Goal: Task Accomplishment & Management: Manage account settings

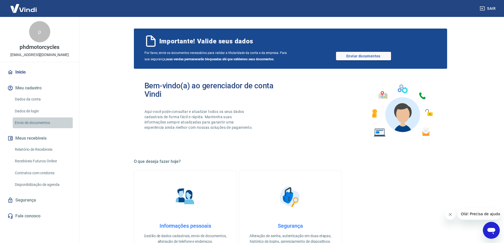
click at [31, 121] on link "Envio de documentos" at bounding box center [43, 123] width 60 height 11
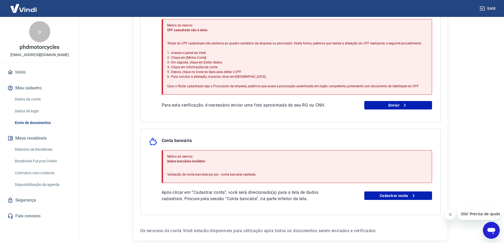
scroll to position [64, 0]
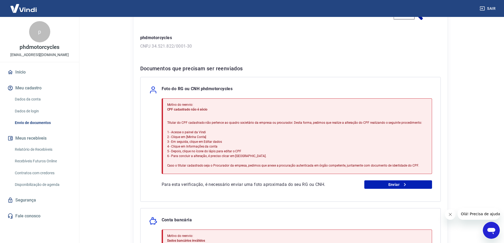
click at [27, 8] on img at bounding box center [23, 8] width 34 height 16
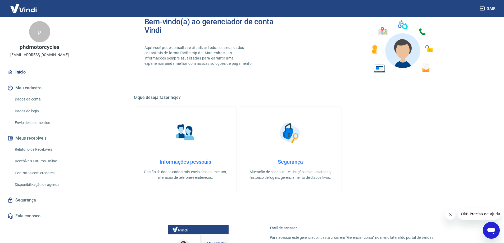
click at [19, 10] on img at bounding box center [23, 8] width 34 height 16
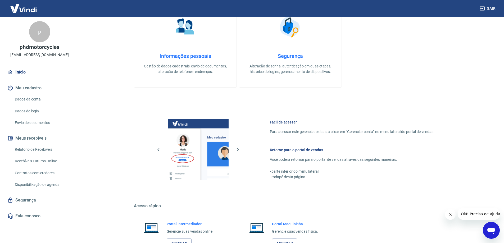
scroll to position [64, 0]
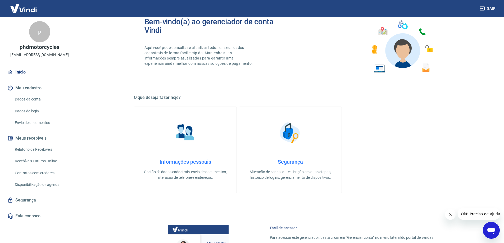
click at [31, 100] on link "Dados da conta" at bounding box center [43, 99] width 60 height 11
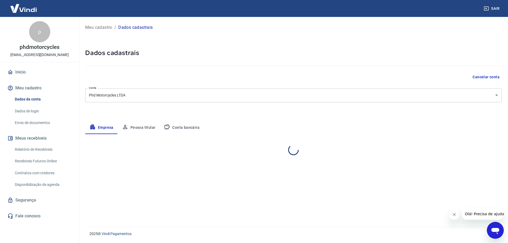
select select "MT"
select select "business"
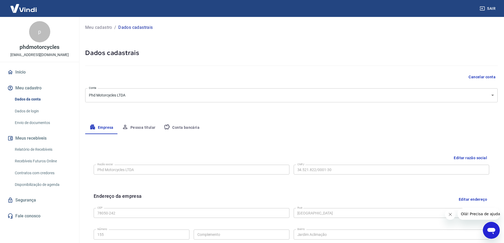
scroll to position [26, 0]
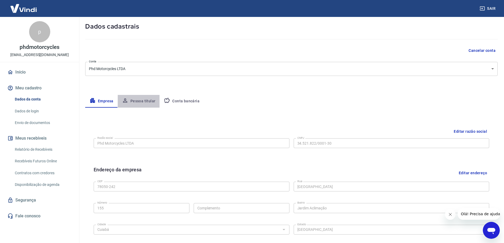
click at [140, 99] on button "Pessoa titular" at bounding box center [139, 101] width 42 height 13
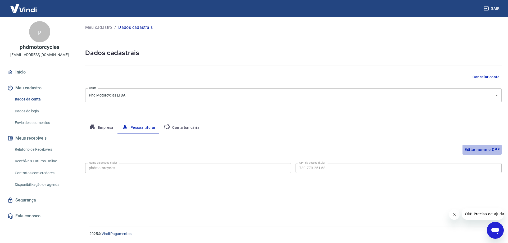
click at [487, 149] on button "Editar nome e CPF" at bounding box center [482, 150] width 39 height 10
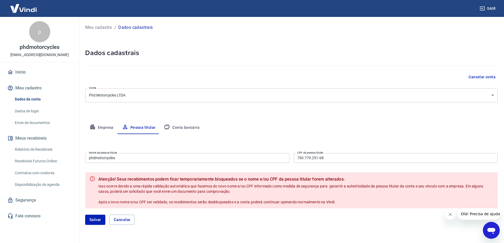
click at [348, 156] on input "730.779.251-68" at bounding box center [396, 158] width 204 height 10
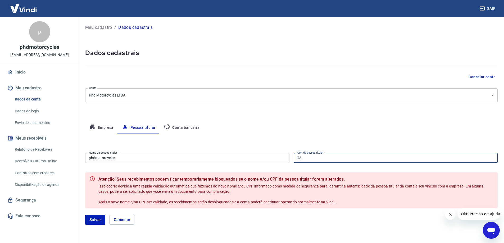
type input "7"
type input "871.493.381-00"
click at [92, 221] on button "Salvar" at bounding box center [95, 220] width 20 height 10
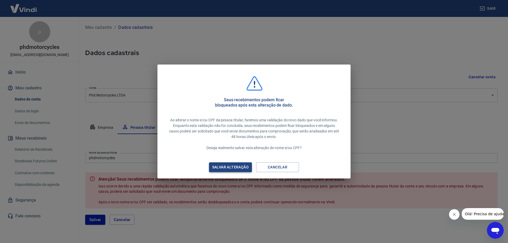
click at [235, 169] on div "Salvar alteração" at bounding box center [230, 167] width 49 height 7
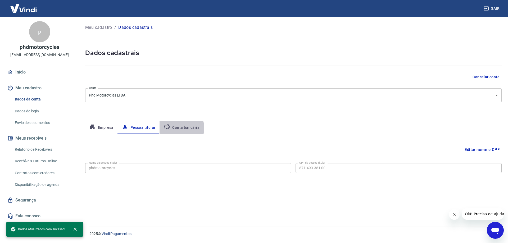
click at [180, 128] on button "Conta bancária" at bounding box center [182, 128] width 44 height 13
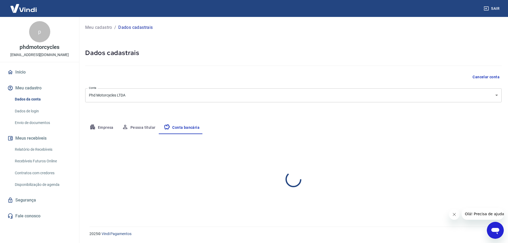
select select "1"
click at [38, 122] on link "Envio de documentos" at bounding box center [43, 123] width 60 height 11
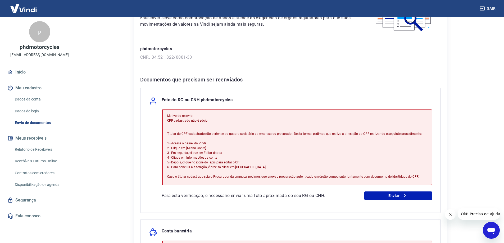
scroll to position [79, 0]
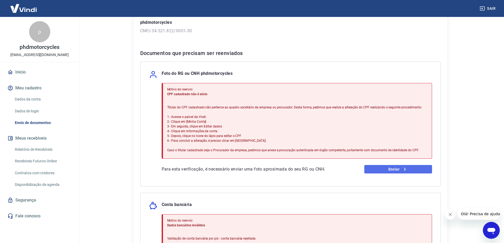
click at [394, 171] on link "Enviar" at bounding box center [399, 169] width 68 height 8
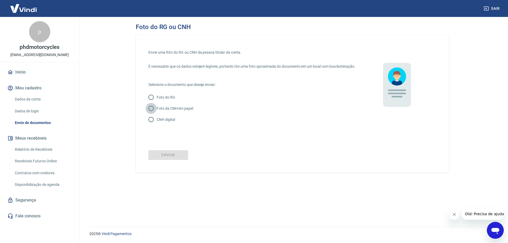
click at [153, 114] on input "Foto da CNH em papel" at bounding box center [151, 108] width 11 height 11
radio input "true"
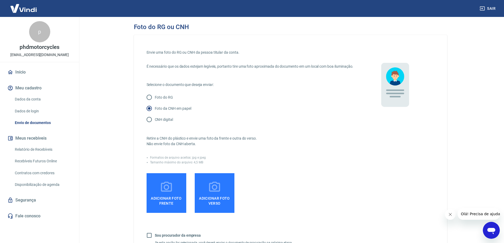
scroll to position [53, 0]
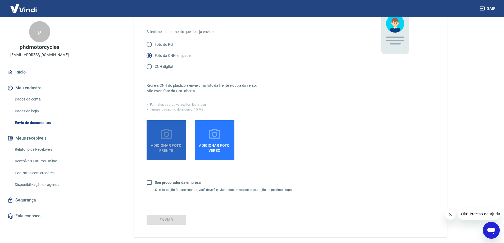
click at [172, 141] on icon at bounding box center [166, 134] width 13 height 13
click at [0, 0] on input "Adicionar foto frente" at bounding box center [0, 0] width 0 height 0
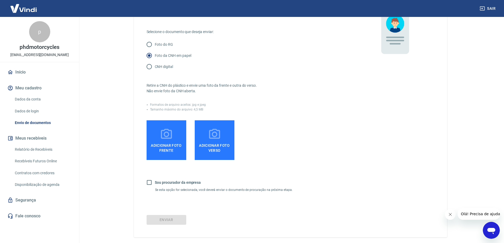
click at [387, 130] on div "Envie uma foto do RG ou CNH da pessoa titular da conta. É necessário que os dad…" at bounding box center [291, 93] width 288 height 197
click at [178, 152] on span "Adicionar foto frente" at bounding box center [166, 147] width 35 height 12
click at [0, 0] on input "Adicionar foto frente" at bounding box center [0, 0] width 0 height 0
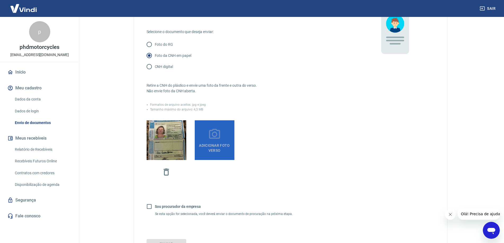
click at [223, 149] on span "Adicionar foto verso" at bounding box center [214, 147] width 35 height 12
click at [0, 0] on input "Adicionar foto verso" at bounding box center [0, 0] width 0 height 0
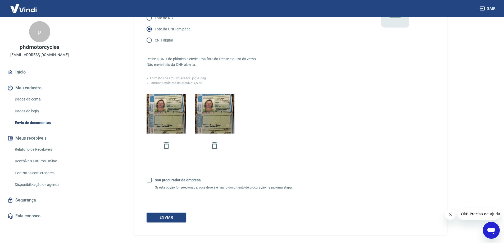
scroll to position [106, 0]
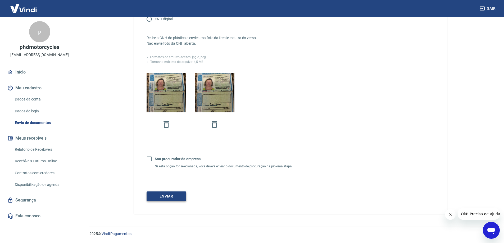
click at [178, 194] on button "Enviar" at bounding box center [167, 197] width 40 height 10
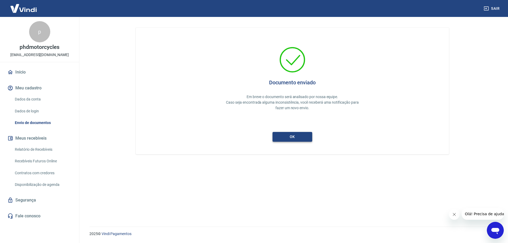
click at [295, 140] on button "ok" at bounding box center [293, 137] width 40 height 10
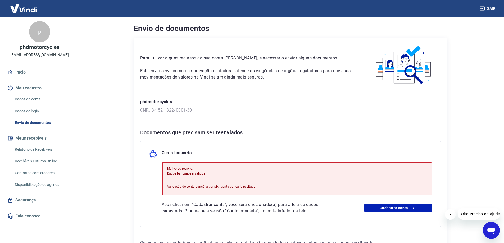
scroll to position [26, 0]
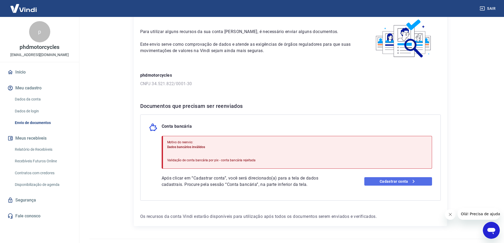
click at [401, 180] on link "Cadastrar conta" at bounding box center [399, 181] width 68 height 8
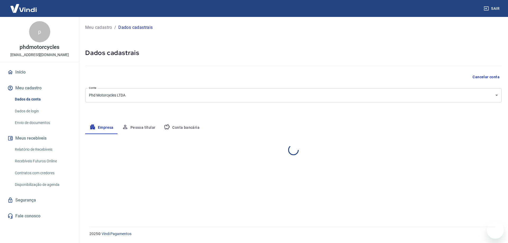
select select "MT"
select select "business"
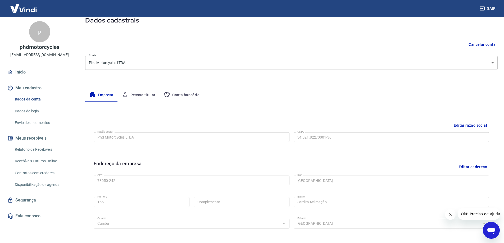
scroll to position [59, 0]
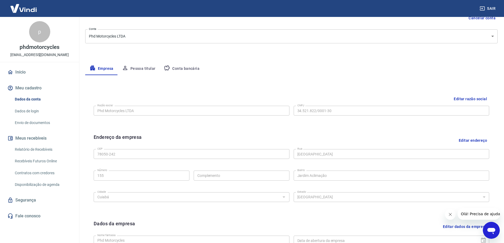
click at [183, 66] on button "Conta bancária" at bounding box center [182, 68] width 44 height 13
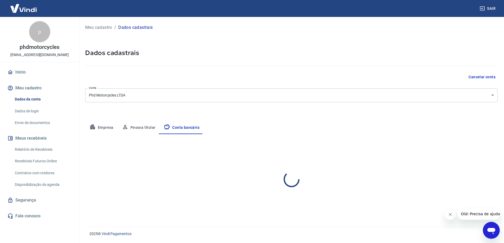
scroll to position [0, 0]
select select "1"
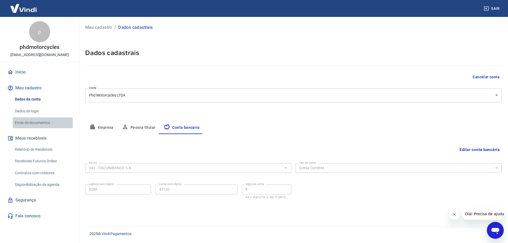
click at [36, 119] on link "Envio de documentos" at bounding box center [43, 123] width 60 height 11
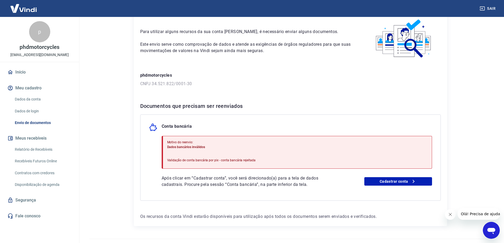
scroll to position [39, 0]
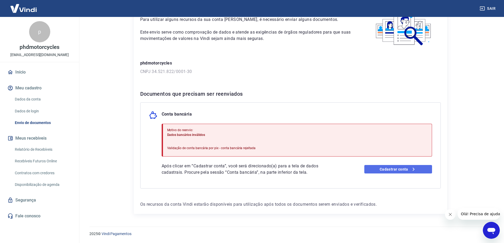
click at [399, 170] on link "Cadastrar conta" at bounding box center [399, 169] width 68 height 8
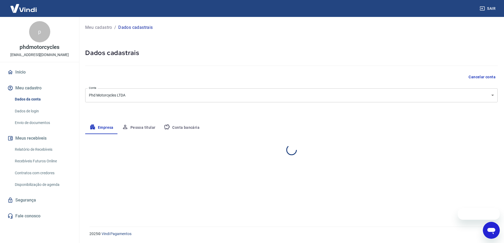
select select "MT"
select select "business"
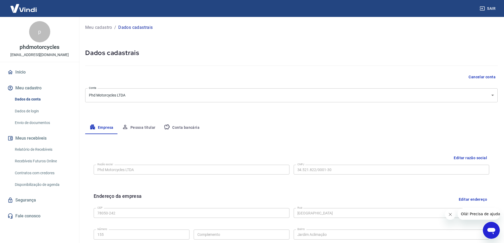
click at [187, 126] on button "Conta bancária" at bounding box center [182, 128] width 44 height 13
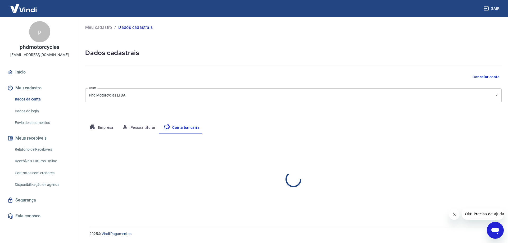
select select "1"
click at [488, 149] on button "Editar conta bancária" at bounding box center [480, 150] width 44 height 10
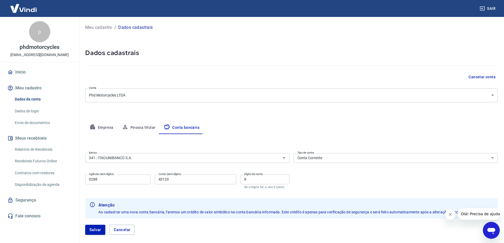
scroll to position [27, 0]
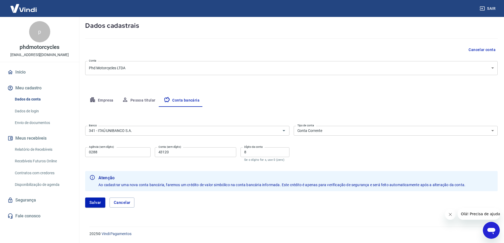
click at [330, 131] on select "Conta Corrente Conta Poupança" at bounding box center [396, 131] width 204 height 10
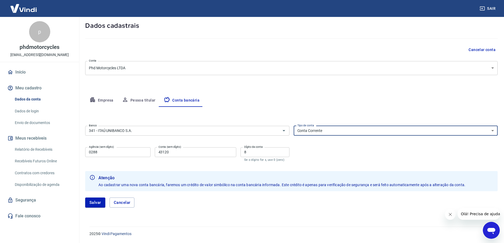
click at [327, 131] on select "Conta Corrente Conta Poupança" at bounding box center [396, 131] width 204 height 10
click at [99, 203] on button "Salvar" at bounding box center [95, 203] width 20 height 10
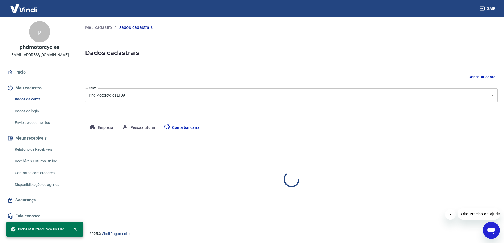
scroll to position [0, 0]
select select "1"
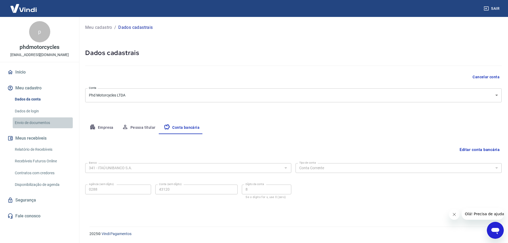
click at [39, 121] on link "Envio de documentos" at bounding box center [43, 123] width 60 height 11
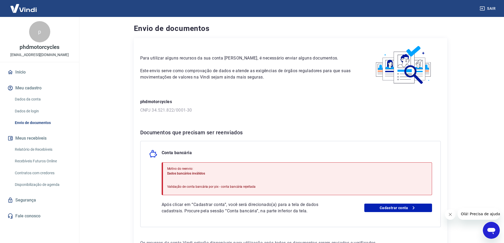
scroll to position [39, 0]
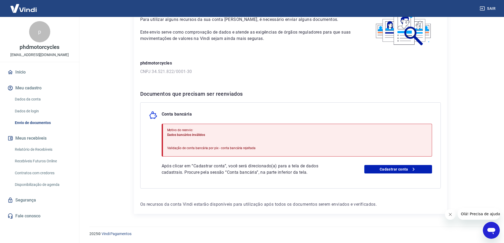
click at [264, 135] on div "Motivo do reenvio: Dados bancários inválidos Validação de conta bancária por pi…" at bounding box center [297, 140] width 271 height 33
click at [186, 131] on p "Motivo do reenvio:" at bounding box center [211, 130] width 89 height 5
click at [451, 214] on icon "Fechar mensagem da empresa" at bounding box center [450, 215] width 4 height 4
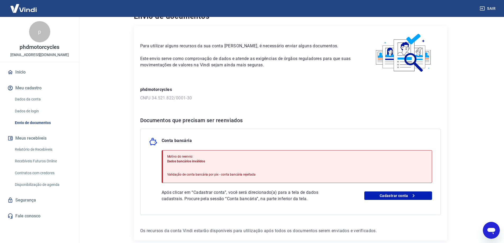
scroll to position [0, 0]
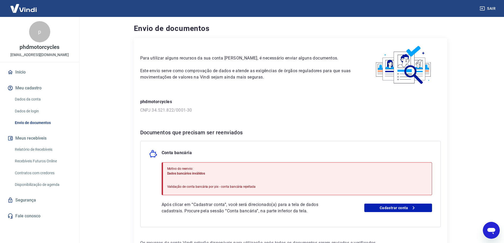
click at [42, 120] on link "Envio de documentos" at bounding box center [43, 123] width 60 height 11
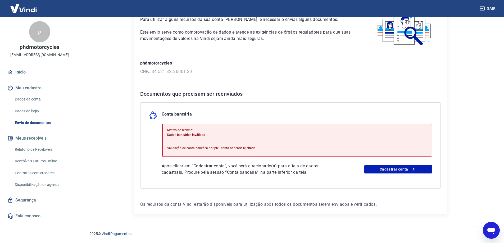
click at [32, 216] on link "Fale conosco" at bounding box center [39, 217] width 66 height 12
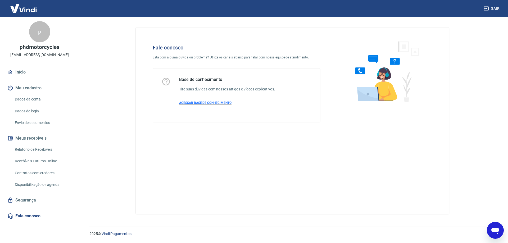
click at [210, 101] on p "ACESSAR BASE DE CONHECIMENTO" at bounding box center [227, 103] width 96 height 5
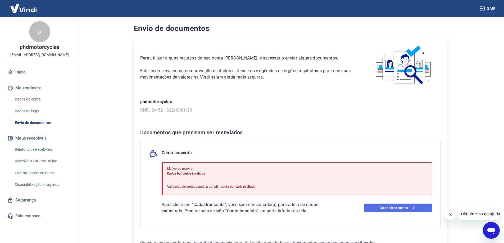
click at [416, 207] on icon at bounding box center [414, 208] width 6 height 6
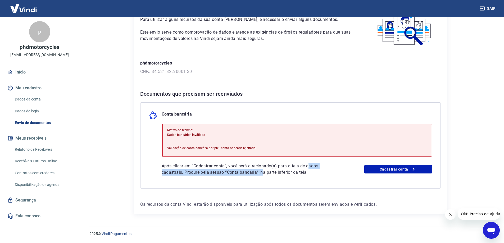
drag, startPoint x: 271, startPoint y: 170, endPoint x: 319, endPoint y: 165, distance: 48.5
click at [317, 165] on p "Após clicar em “Cadastrar conta”, você será direcionado(a) para a tela de dados…" at bounding box center [250, 169] width 176 height 13
click at [328, 170] on p "Após clicar em “Cadastrar conta”, você será direcionado(a) para a tela de dados…" at bounding box center [250, 169] width 176 height 13
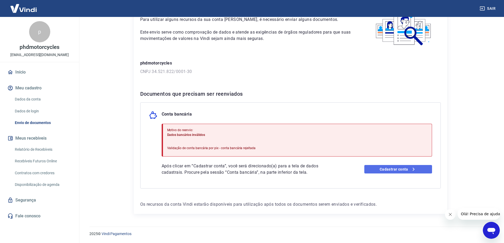
click at [383, 171] on link "Cadastrar conta" at bounding box center [399, 169] width 68 height 8
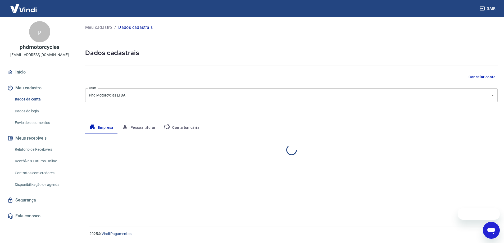
select select "MT"
select select "business"
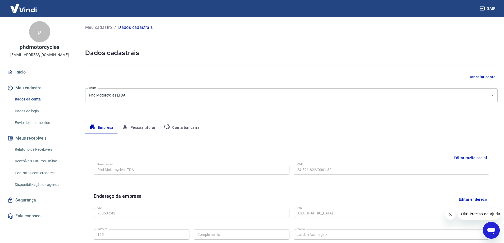
scroll to position [79, 0]
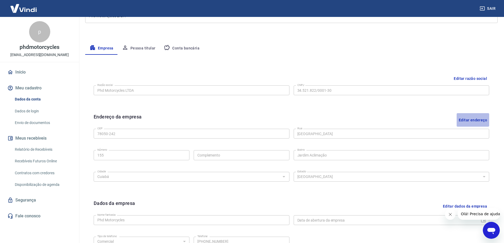
click at [470, 119] on button "Editar endereço" at bounding box center [473, 120] width 33 height 14
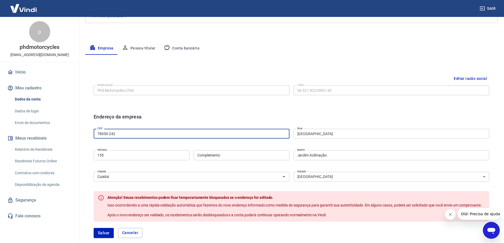
drag, startPoint x: 125, startPoint y: 133, endPoint x: 85, endPoint y: 133, distance: 39.7
click at [85, 133] on div "Meu cadastro / Dados cadastrais Dados cadastrais Cancelar conta Conta Phd Motor…" at bounding box center [292, 135] width 426 height 395
paste input "20-450"
type input "78020-450"
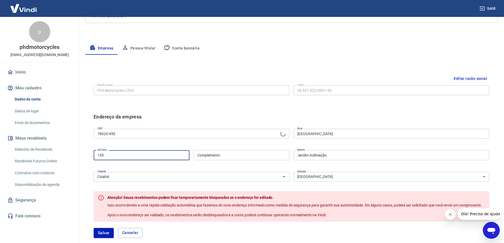
drag, startPoint x: 120, startPoint y: 157, endPoint x: 86, endPoint y: 151, distance: 34.6
click at [86, 152] on div "Editar razão social Razão social Phd Motorcycles LTDA Razão social CNPJ 34.521.…" at bounding box center [291, 195] width 413 height 261
type input "[GEOGRAPHIC_DATA][PERSON_NAME]"
type input "Centro-Sul"
type input "1585"
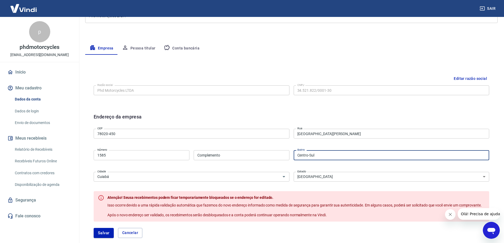
drag, startPoint x: 323, startPoint y: 154, endPoint x: 258, endPoint y: 154, distance: 65.4
click at [259, 154] on div "CEP 78020-450 CEP Rua Avenida Tenente-Coronel Duarte Rua Número 1585 Número Com…" at bounding box center [292, 155] width 396 height 56
type input "[PERSON_NAME]"
type input "SLJ 1"
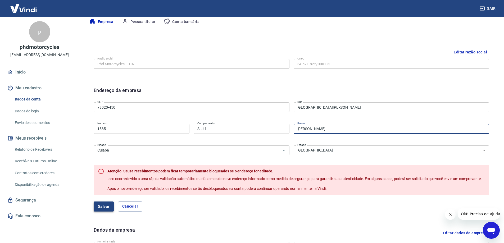
click at [105, 212] on button "Salvar" at bounding box center [104, 207] width 20 height 10
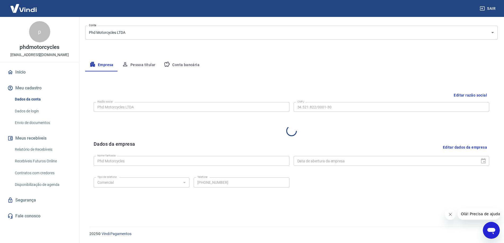
select select "MT"
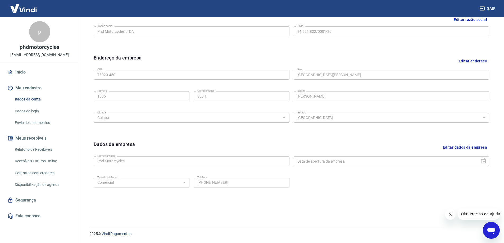
scroll to position [0, 0]
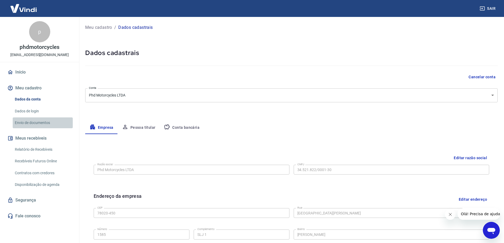
click at [40, 123] on link "Envio de documentos" at bounding box center [43, 123] width 60 height 11
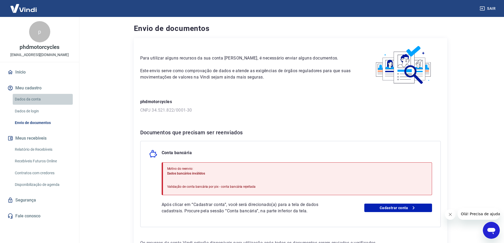
click at [28, 97] on link "Dados da conta" at bounding box center [43, 99] width 60 height 11
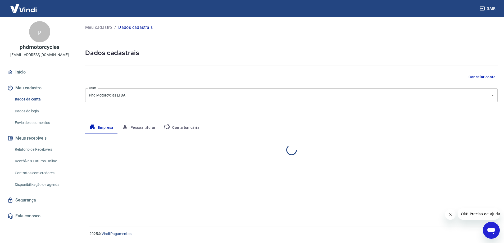
select select "MT"
select select "business"
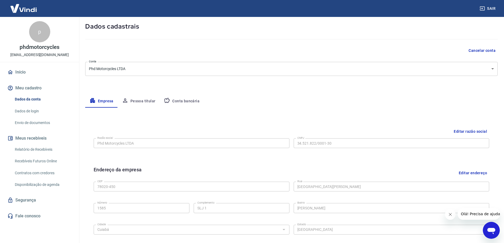
scroll to position [53, 0]
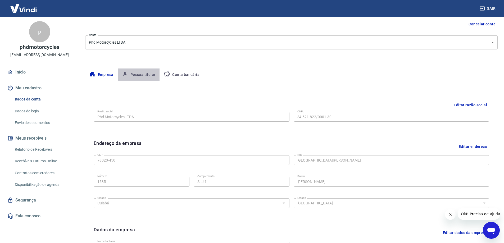
click at [148, 73] on button "Pessoa titular" at bounding box center [139, 75] width 42 height 13
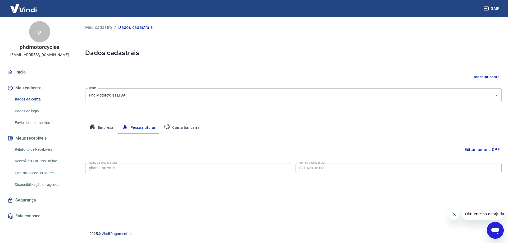
click at [142, 96] on body "Sair p phdmotorcycles phdmotorcycles@gmail.com Início Meu cadastro Dados da con…" at bounding box center [254, 121] width 508 height 243
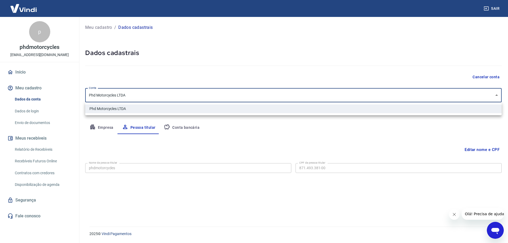
click at [141, 95] on div at bounding box center [254, 121] width 508 height 243
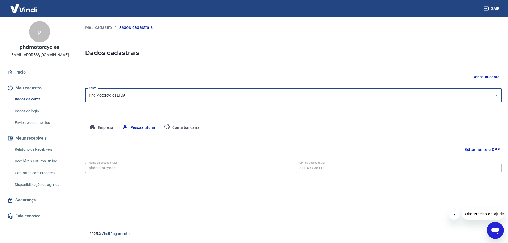
click at [481, 149] on button "Editar nome e CPF" at bounding box center [482, 150] width 39 height 10
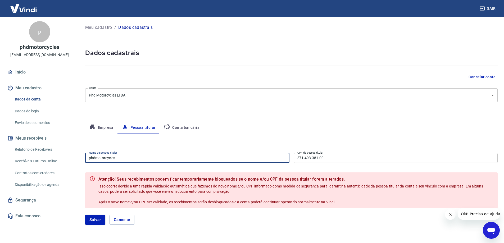
drag, startPoint x: 29, startPoint y: 147, endPoint x: 12, endPoint y: 132, distance: 22.9
click at [0, 143] on div "Sair p phdmotorcycles phdmotorcycles@gmail.com Início Meu cadastro Dados da con…" at bounding box center [252, 121] width 504 height 243
type input "[PERSON_NAME][DATE]"
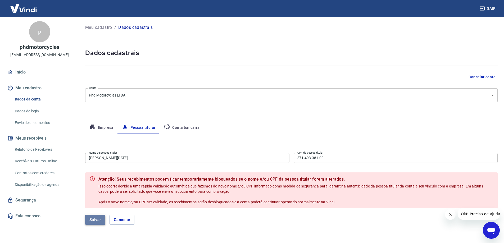
click at [92, 215] on button "Salvar" at bounding box center [95, 220] width 20 height 10
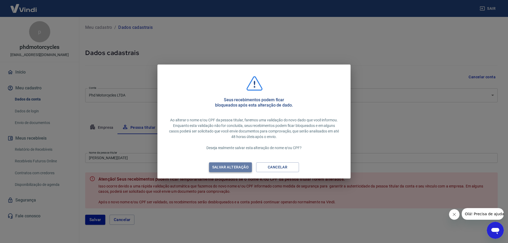
click at [230, 167] on div "Salvar alteração" at bounding box center [230, 167] width 49 height 7
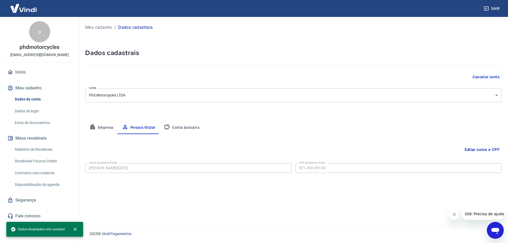
click at [38, 123] on link "Envio de documentos" at bounding box center [43, 123] width 60 height 11
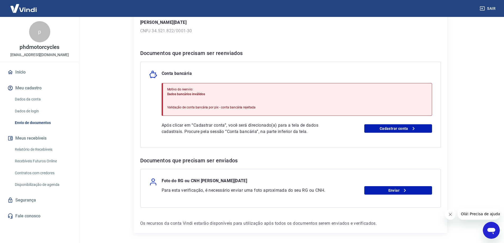
scroll to position [99, 0]
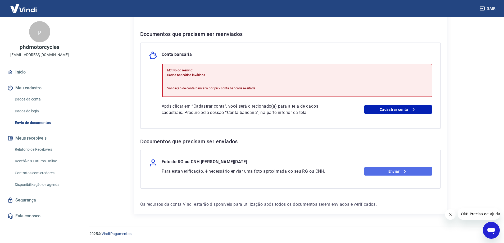
click at [400, 172] on link "Enviar" at bounding box center [399, 171] width 68 height 8
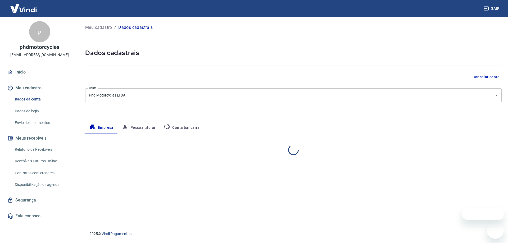
select select "MT"
select select "business"
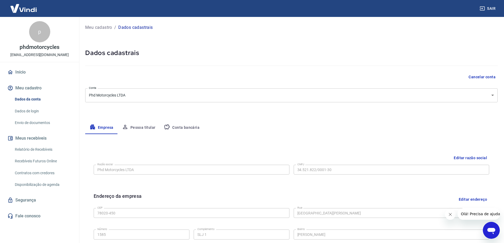
click at [178, 127] on button "Conta bancária" at bounding box center [182, 128] width 44 height 13
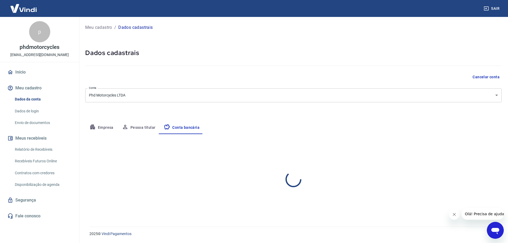
select select "1"
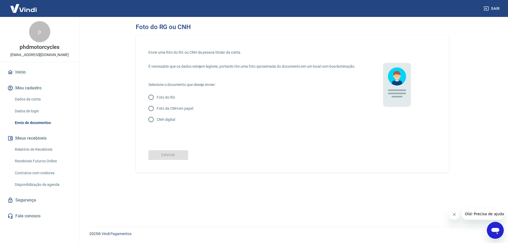
click at [183, 111] on p "Foto da CNH em papel" at bounding box center [175, 109] width 37 height 6
click at [157, 114] on input "Foto da CNH em papel" at bounding box center [151, 108] width 11 height 11
radio input "true"
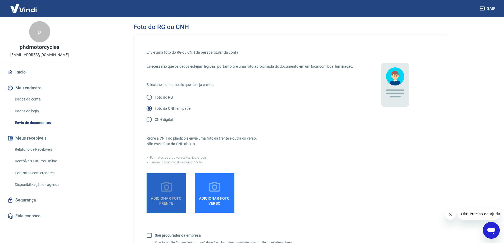
click at [167, 190] on icon at bounding box center [166, 187] width 13 height 13
click at [0, 0] on input "Adicionar foto frente" at bounding box center [0, 0] width 0 height 0
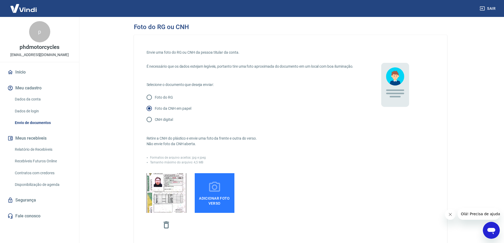
click at [217, 200] on span "Adicionar foto verso" at bounding box center [214, 200] width 35 height 12
click at [0, 0] on input "Adicionar foto verso" at bounding box center [0, 0] width 0 height 0
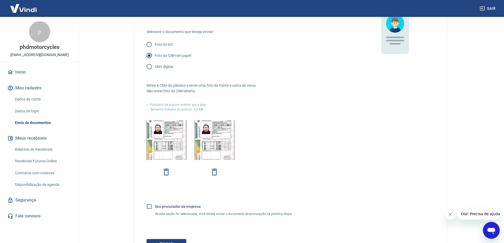
scroll to position [106, 0]
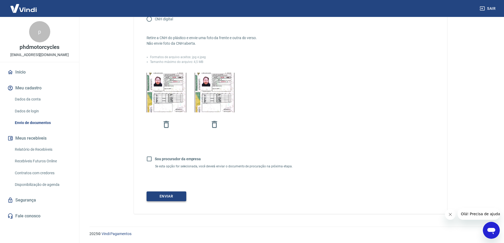
click at [175, 196] on button "Enviar" at bounding box center [167, 197] width 40 height 10
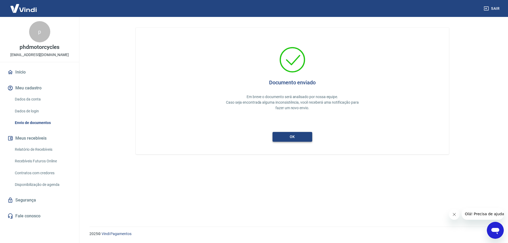
click at [282, 136] on button "ok" at bounding box center [293, 137] width 40 height 10
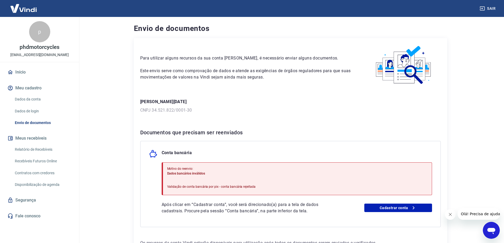
click at [22, 70] on link "Início" at bounding box center [39, 72] width 66 height 12
